Goal: Task Accomplishment & Management: Complete application form

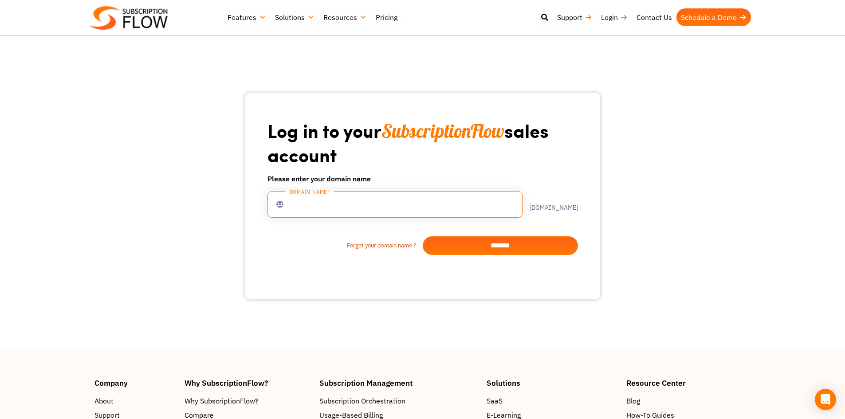
click at [413, 208] on input "text" at bounding box center [395, 204] width 255 height 27
type input "********"
click at [491, 244] on input "*******" at bounding box center [500, 245] width 155 height 19
